Goal: Navigation & Orientation: Find specific page/section

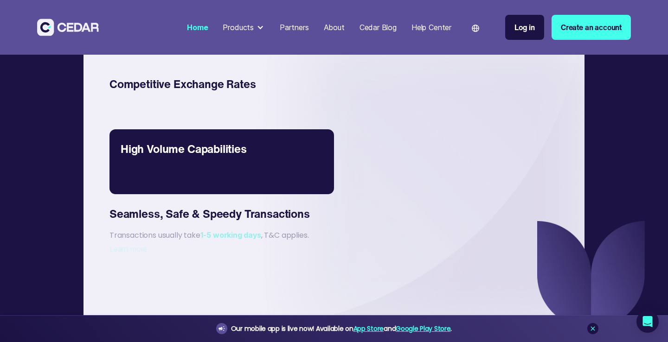
scroll to position [1390, 0]
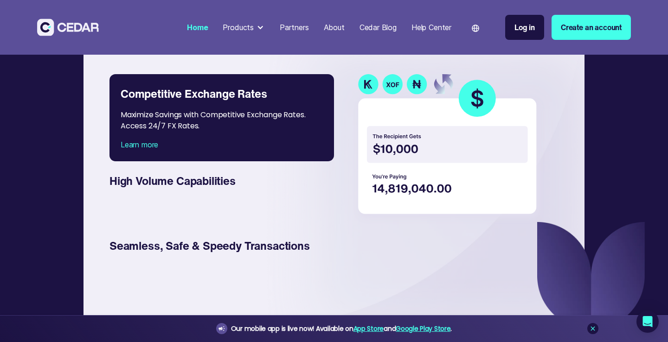
click at [257, 28] on div at bounding box center [260, 27] width 7 height 7
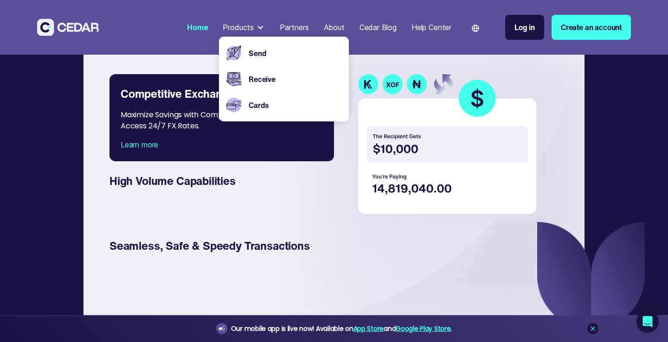
click at [302, 29] on div "Partners" at bounding box center [294, 27] width 29 height 11
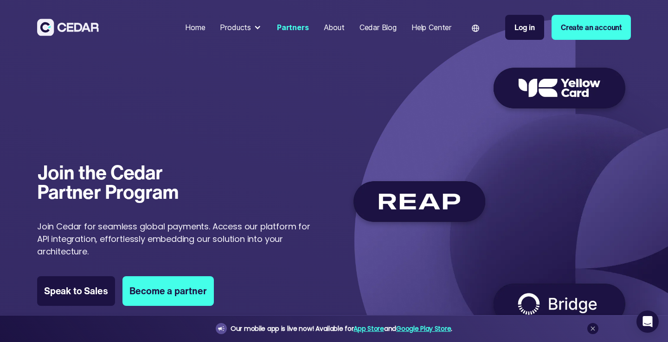
click at [195, 27] on div "Home" at bounding box center [195, 27] width 20 height 11
